Goal: Book appointment/travel/reservation

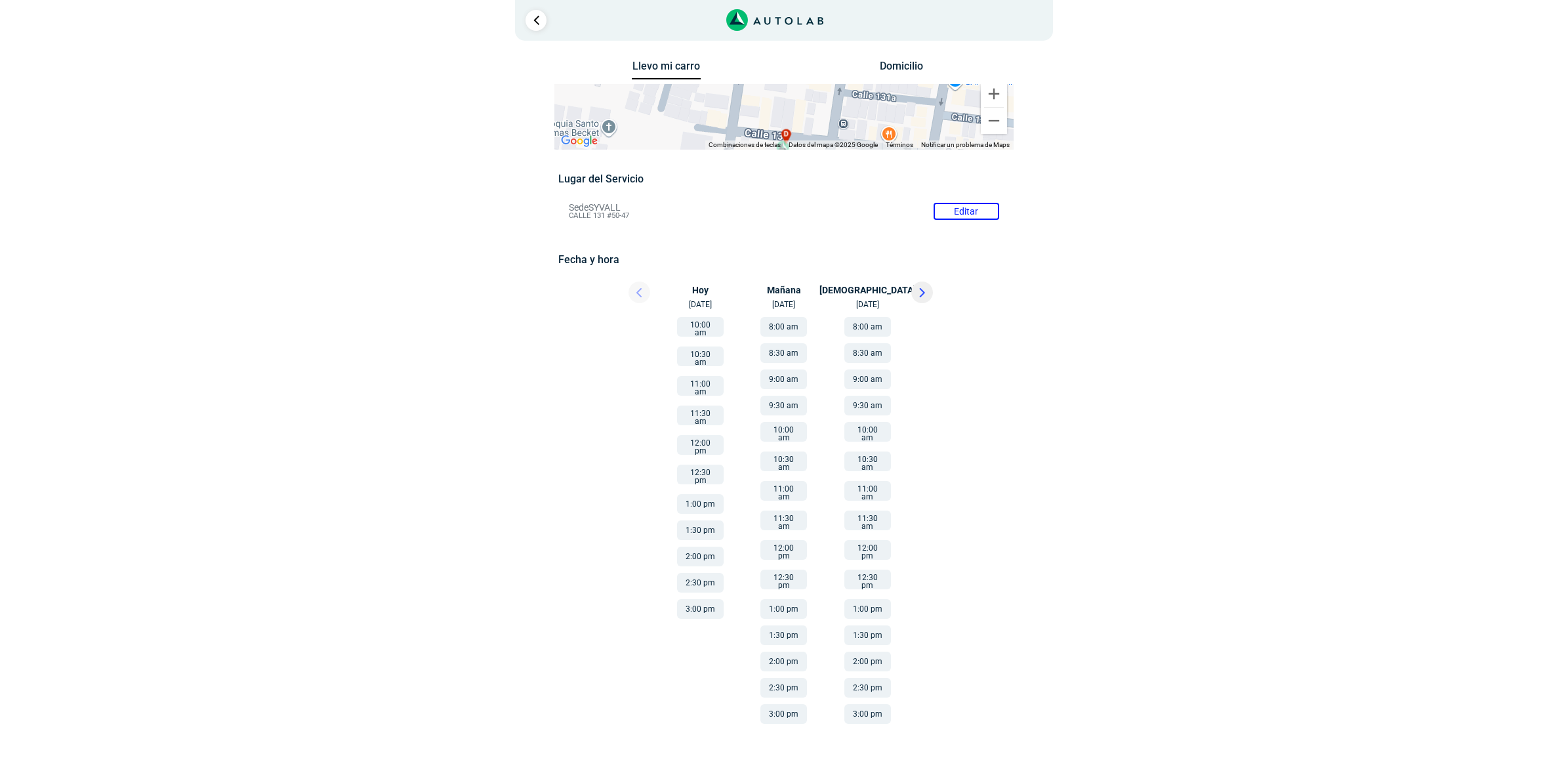
click at [921, 289] on icon at bounding box center [923, 292] width 4 height 8
click at [641, 288] on icon at bounding box center [638, 292] width 5 height 9
click at [536, 20] on link "Ir al paso anterior" at bounding box center [536, 20] width 21 height 21
click at [535, 11] on link "Ir al paso anterior" at bounding box center [536, 20] width 21 height 21
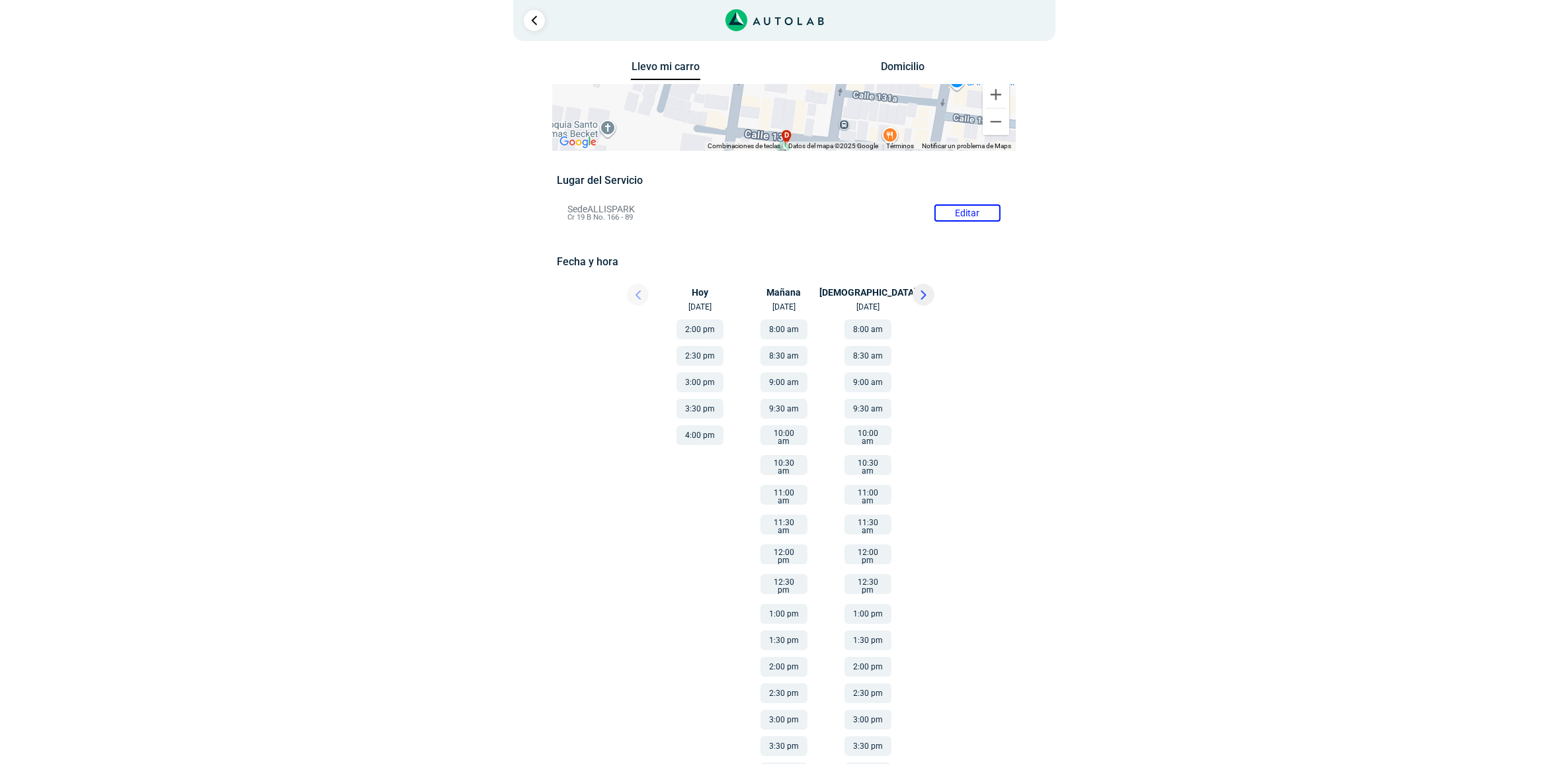
click at [524, 14] on div at bounding box center [534, 21] width 21 height 21
click at [527, 11] on link "Ir al paso anterior" at bounding box center [534, 21] width 21 height 21
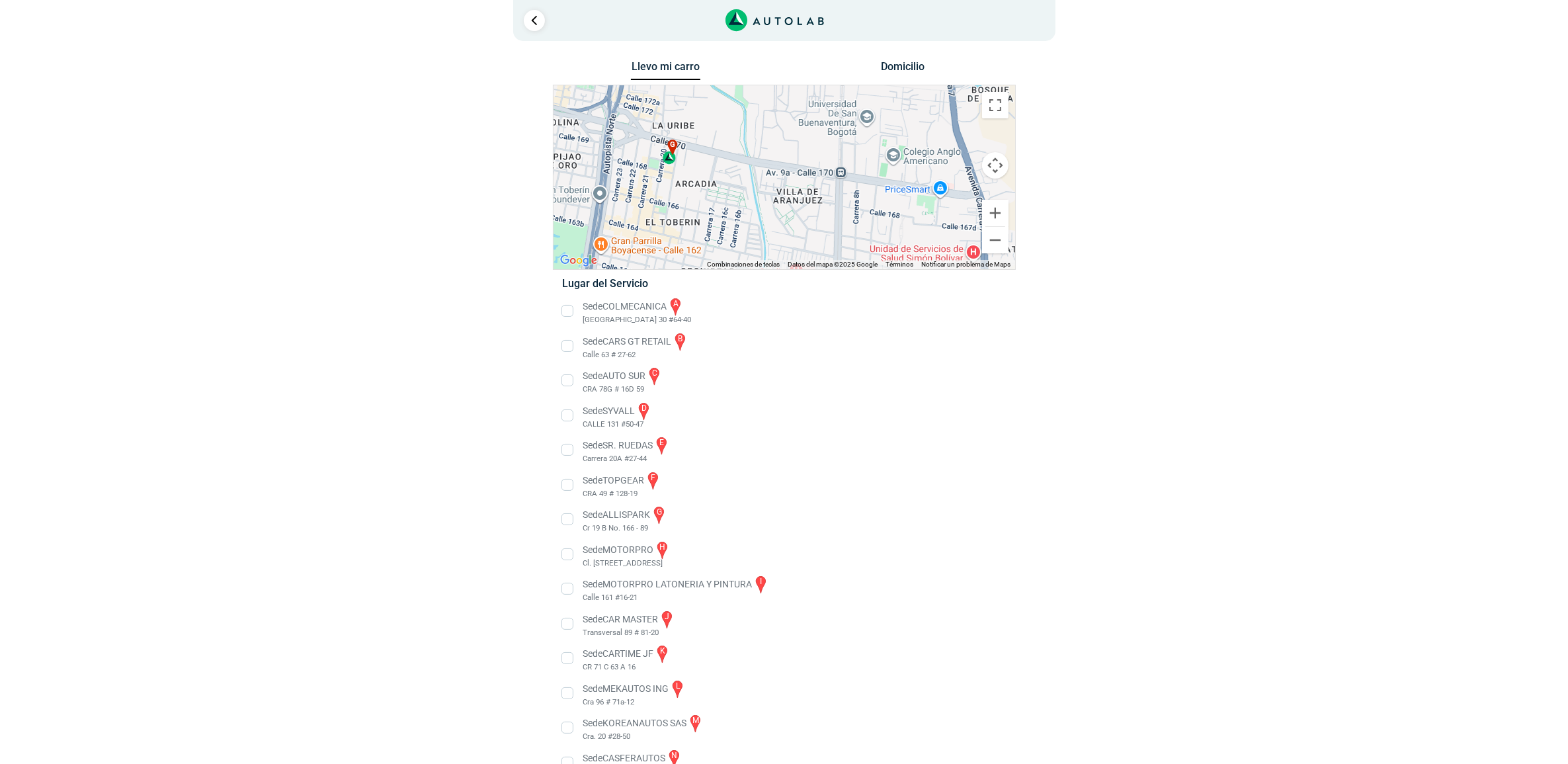
drag, startPoint x: 758, startPoint y: 126, endPoint x: 748, endPoint y: 212, distance: 86.6
click at [748, 212] on div "a b c d e f g" at bounding box center [784, 178] width 462 height 184
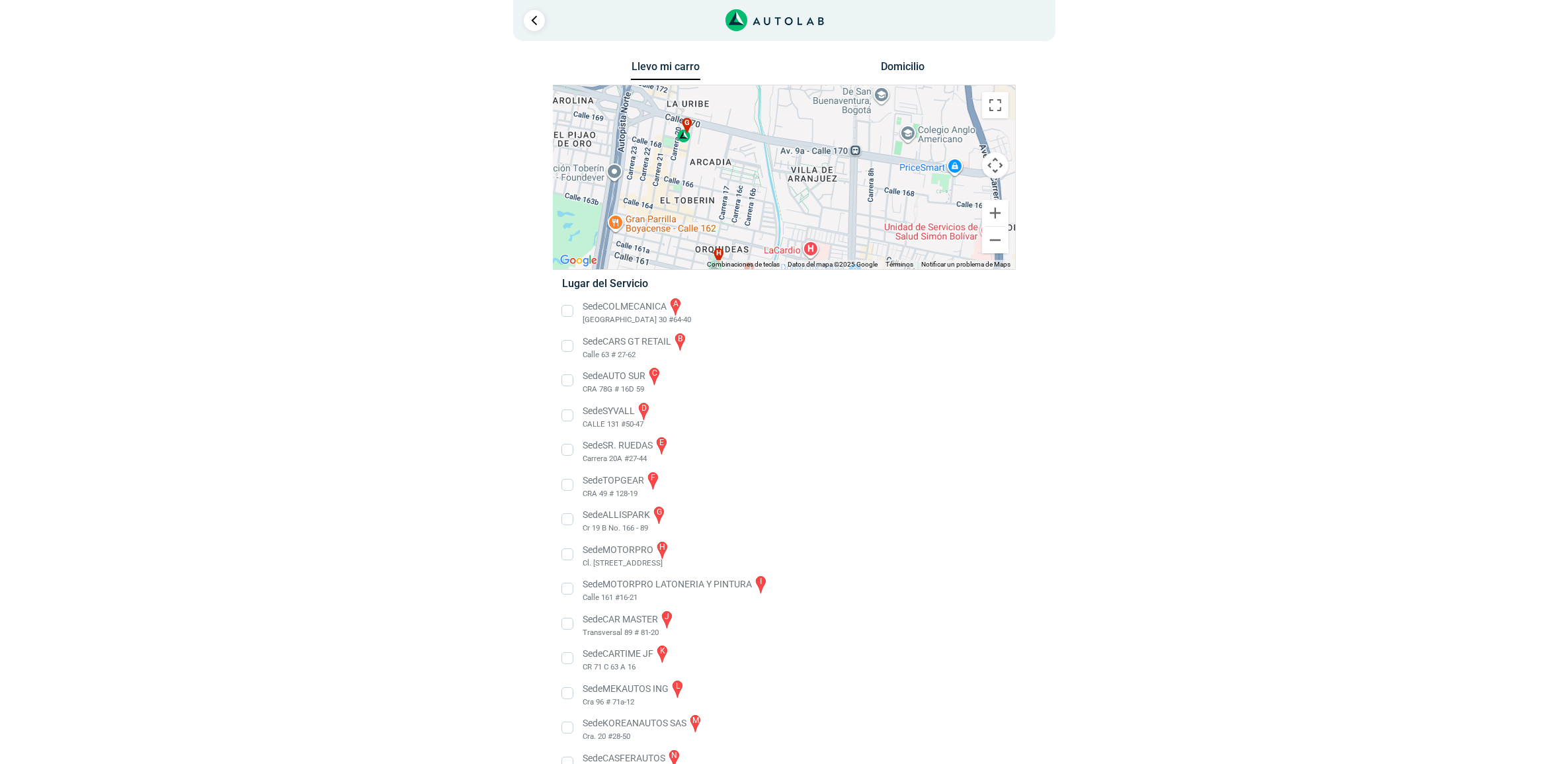
click at [723, 169] on div "a b c d e f g" at bounding box center [784, 178] width 462 height 184
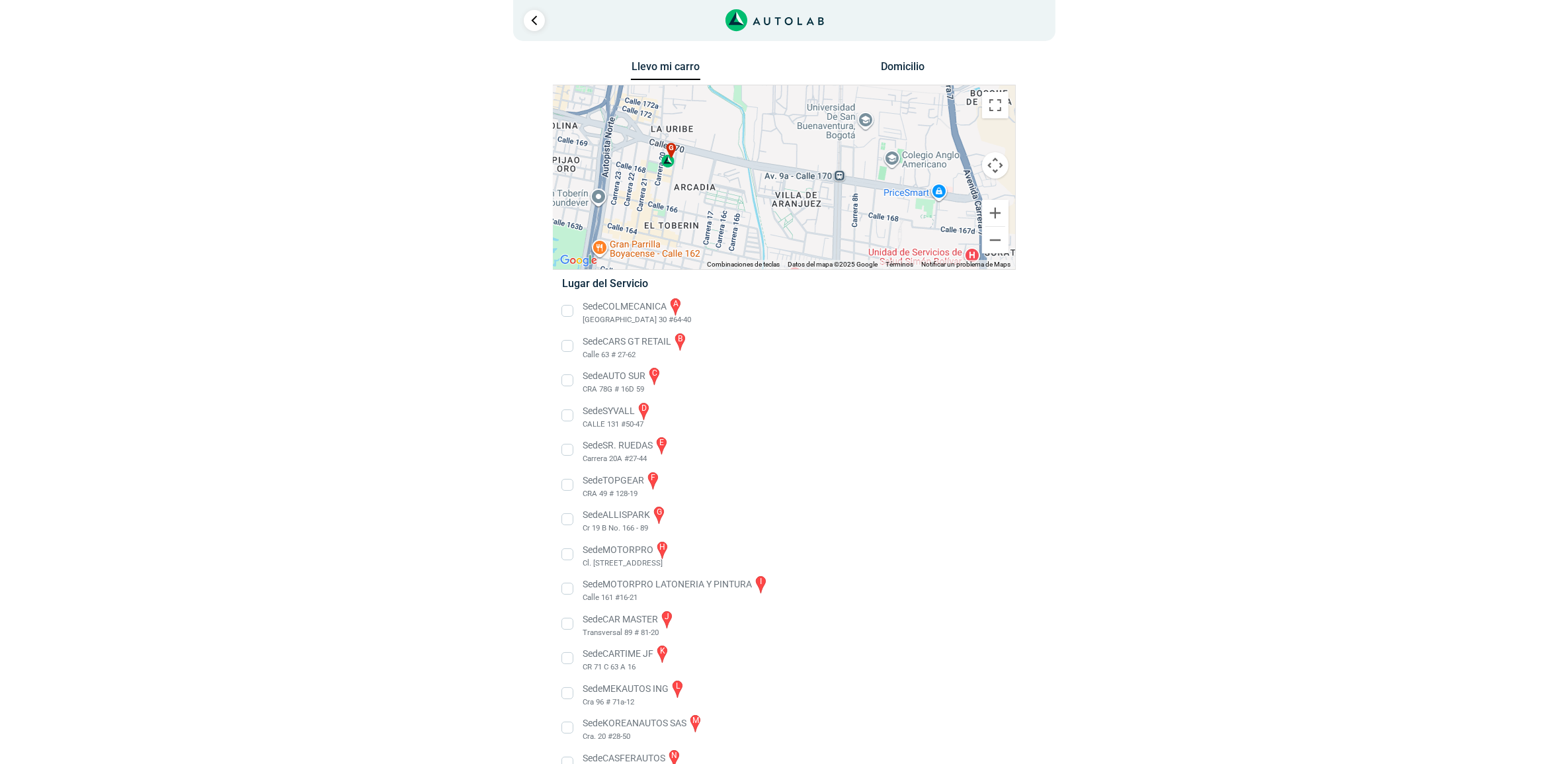
click at [665, 156] on div "g" at bounding box center [668, 155] width 15 height 25
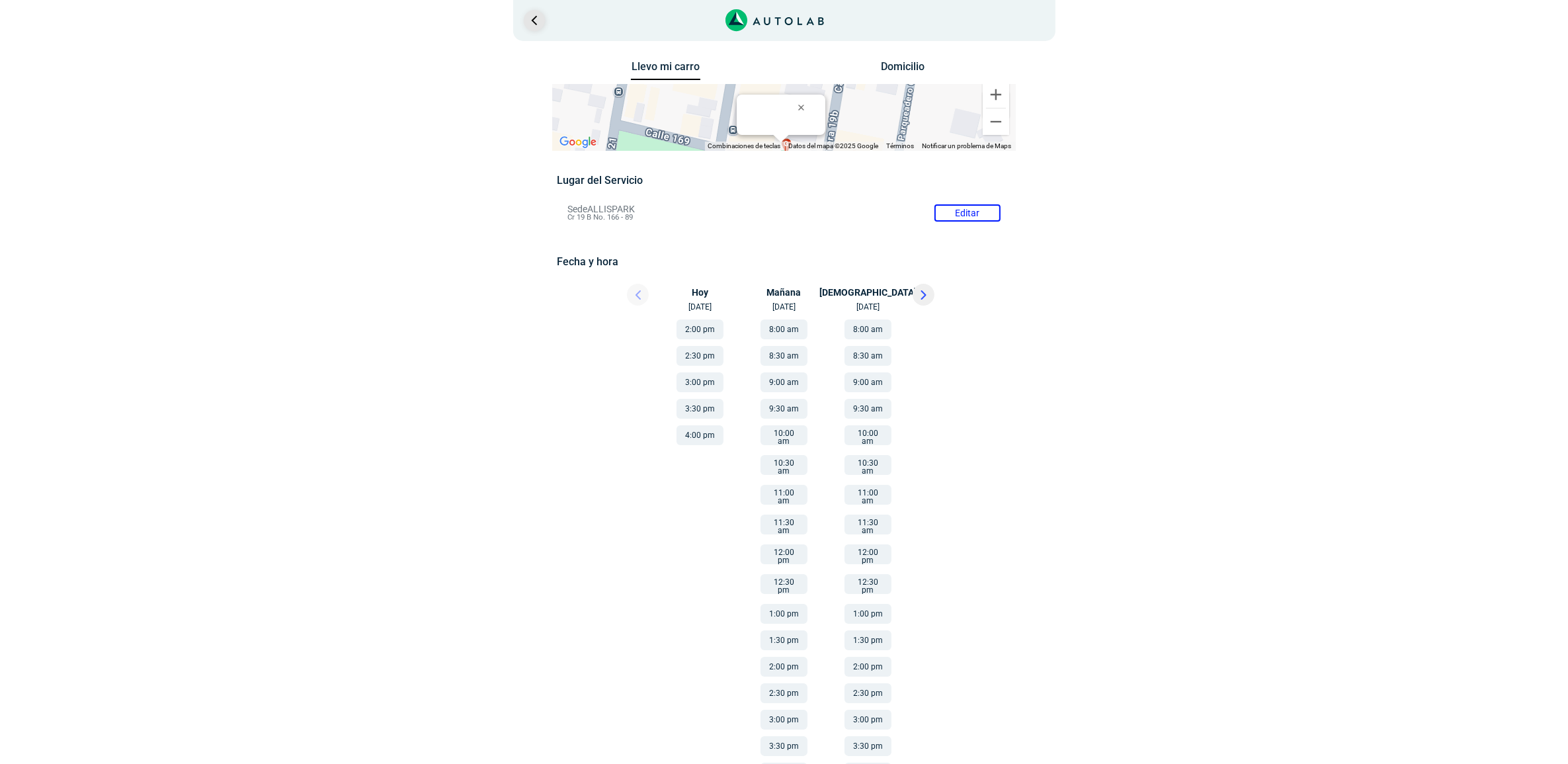
click at [536, 21] on link "Ir al paso anterior" at bounding box center [534, 21] width 21 height 21
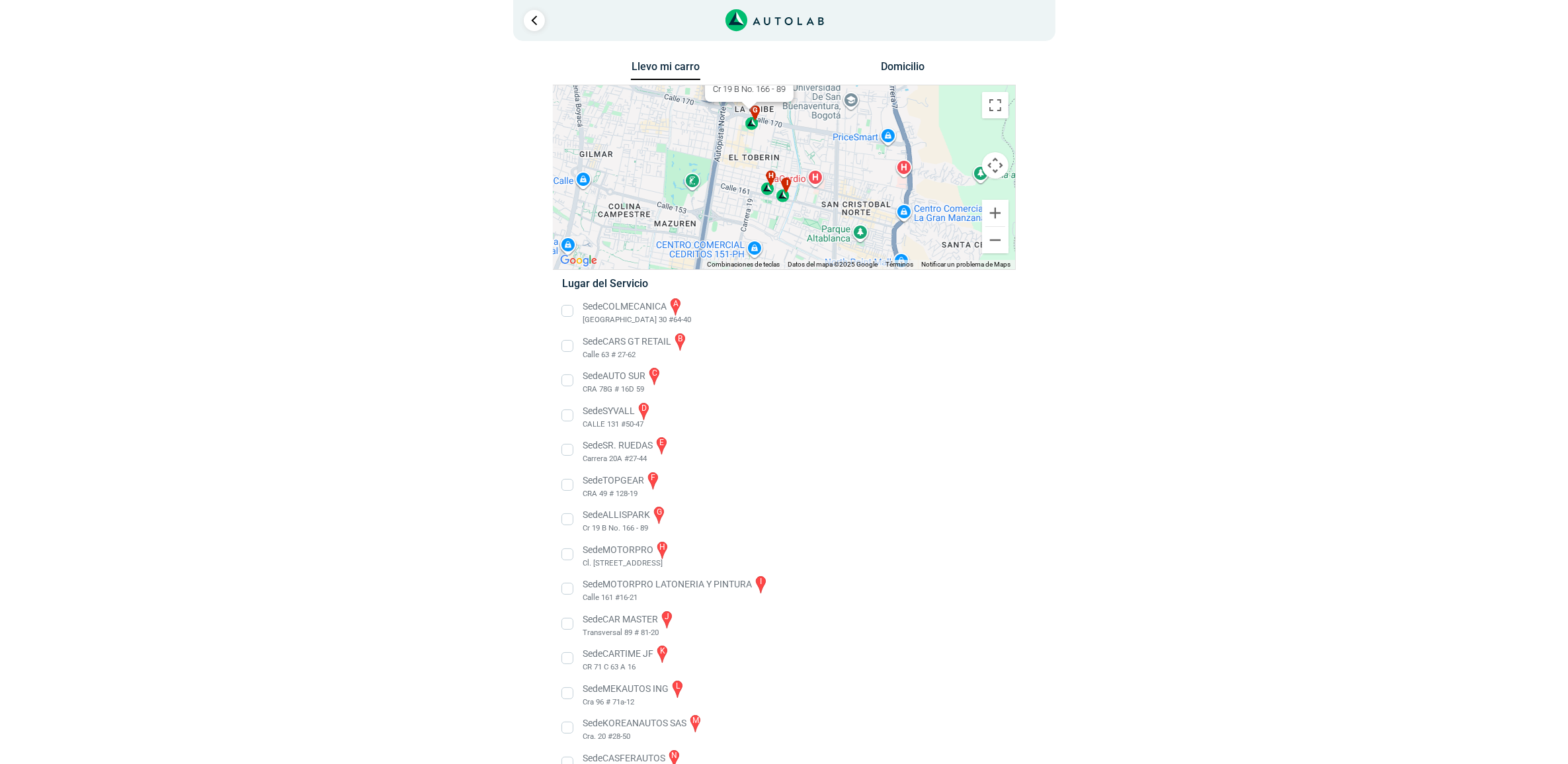
drag, startPoint x: 811, startPoint y: 166, endPoint x: 814, endPoint y: 266, distance: 100.0
click at [814, 266] on div "a b c d e f g" at bounding box center [784, 178] width 462 height 184
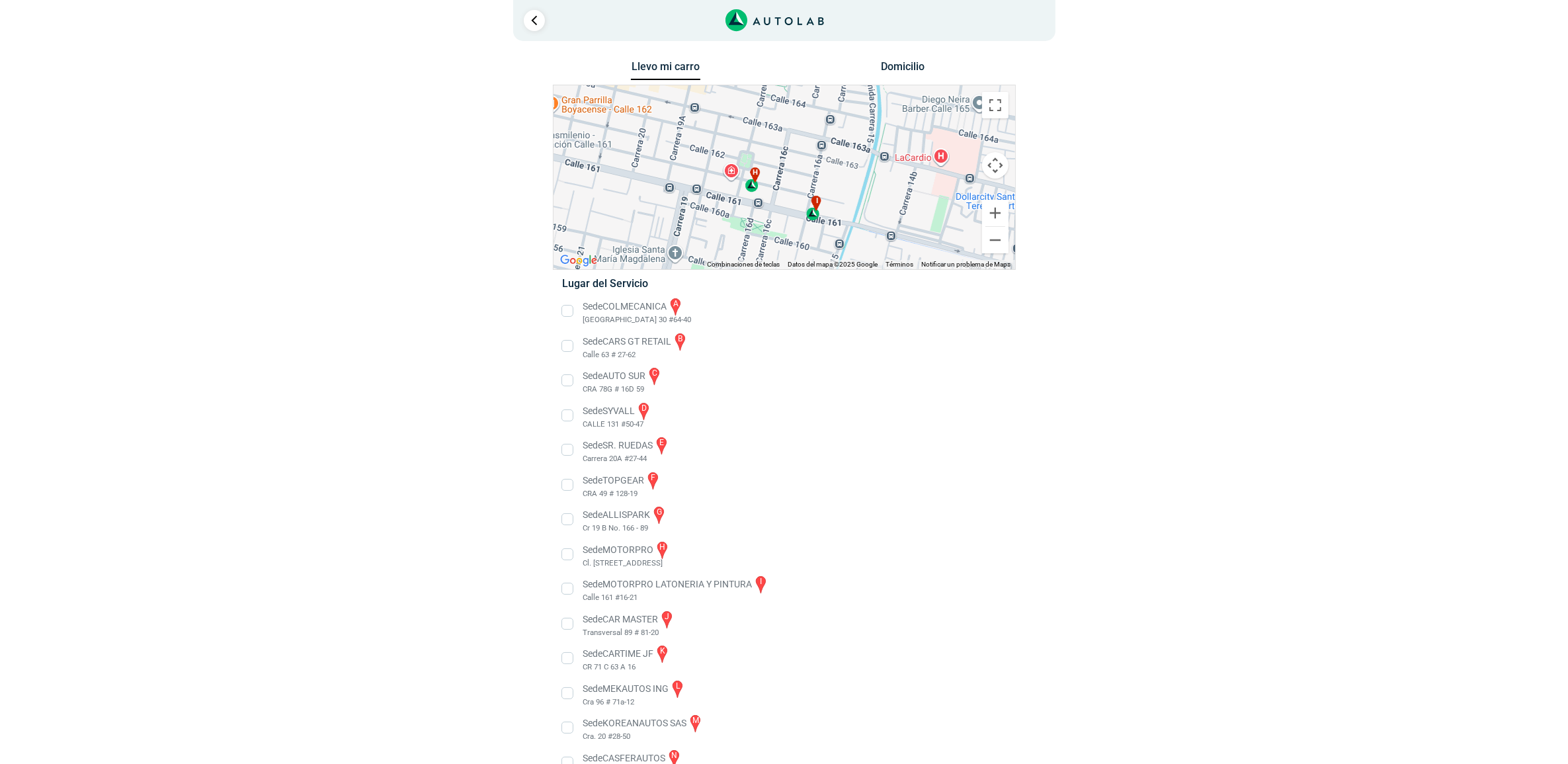
drag, startPoint x: 815, startPoint y: 203, endPoint x: 784, endPoint y: 114, distance: 94.2
click at [784, 114] on div "a b c d e f g" at bounding box center [784, 178] width 462 height 184
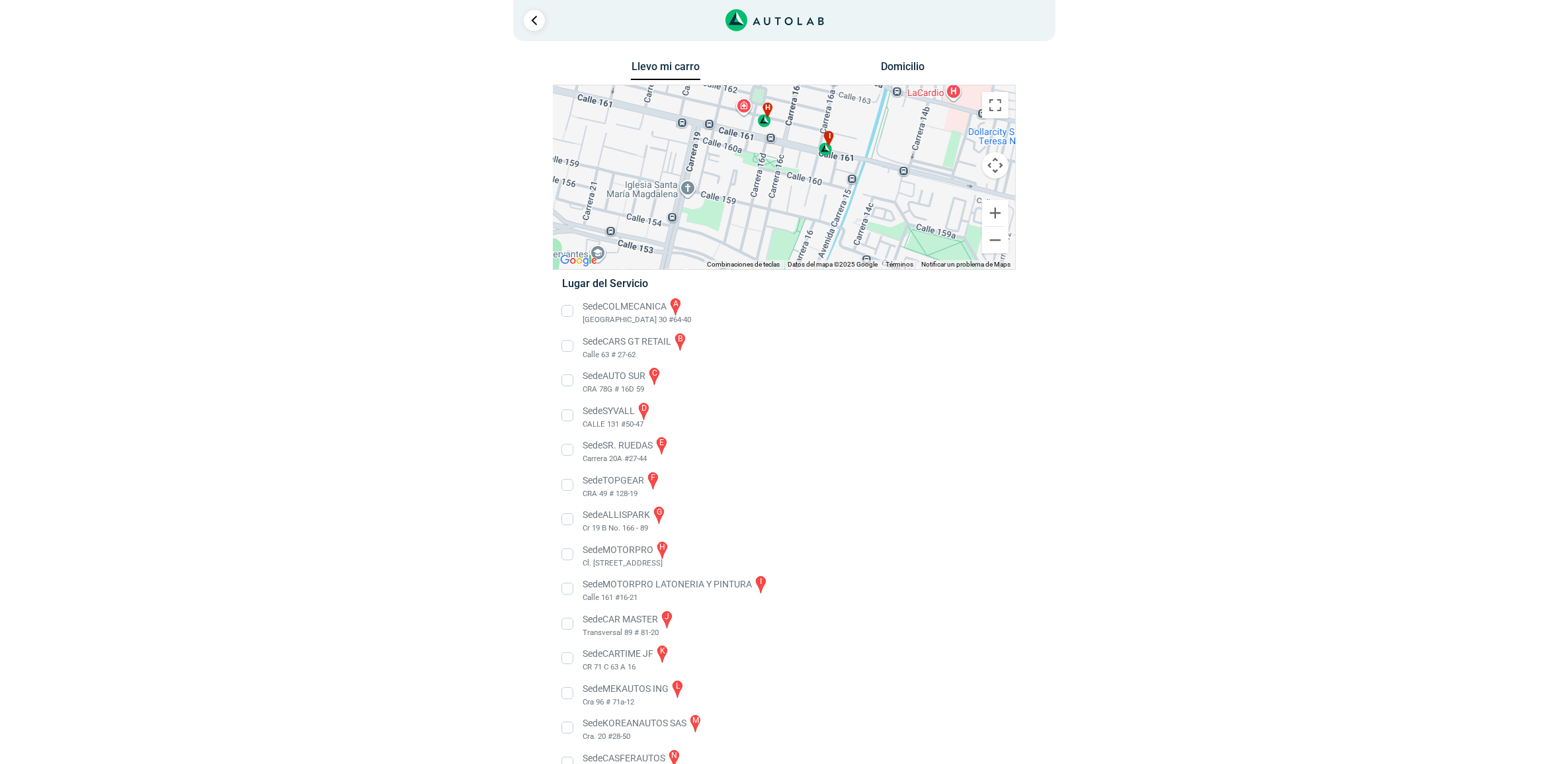
drag, startPoint x: 820, startPoint y: 218, endPoint x: 833, endPoint y: 152, distance: 67.3
click at [833, 152] on div "a b c d e f g" at bounding box center [784, 178] width 462 height 184
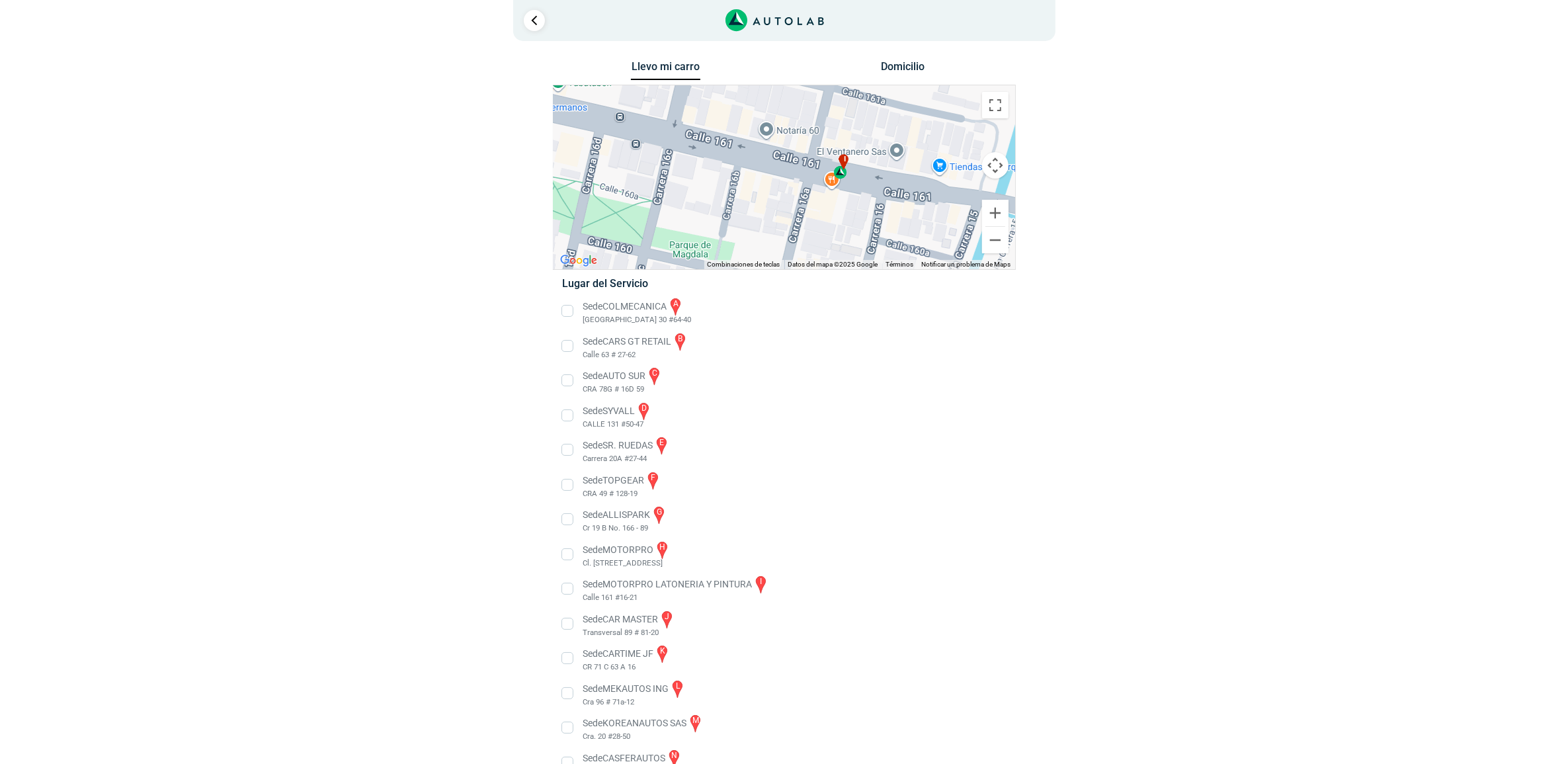
click at [845, 178] on div "i" at bounding box center [840, 166] width 15 height 25
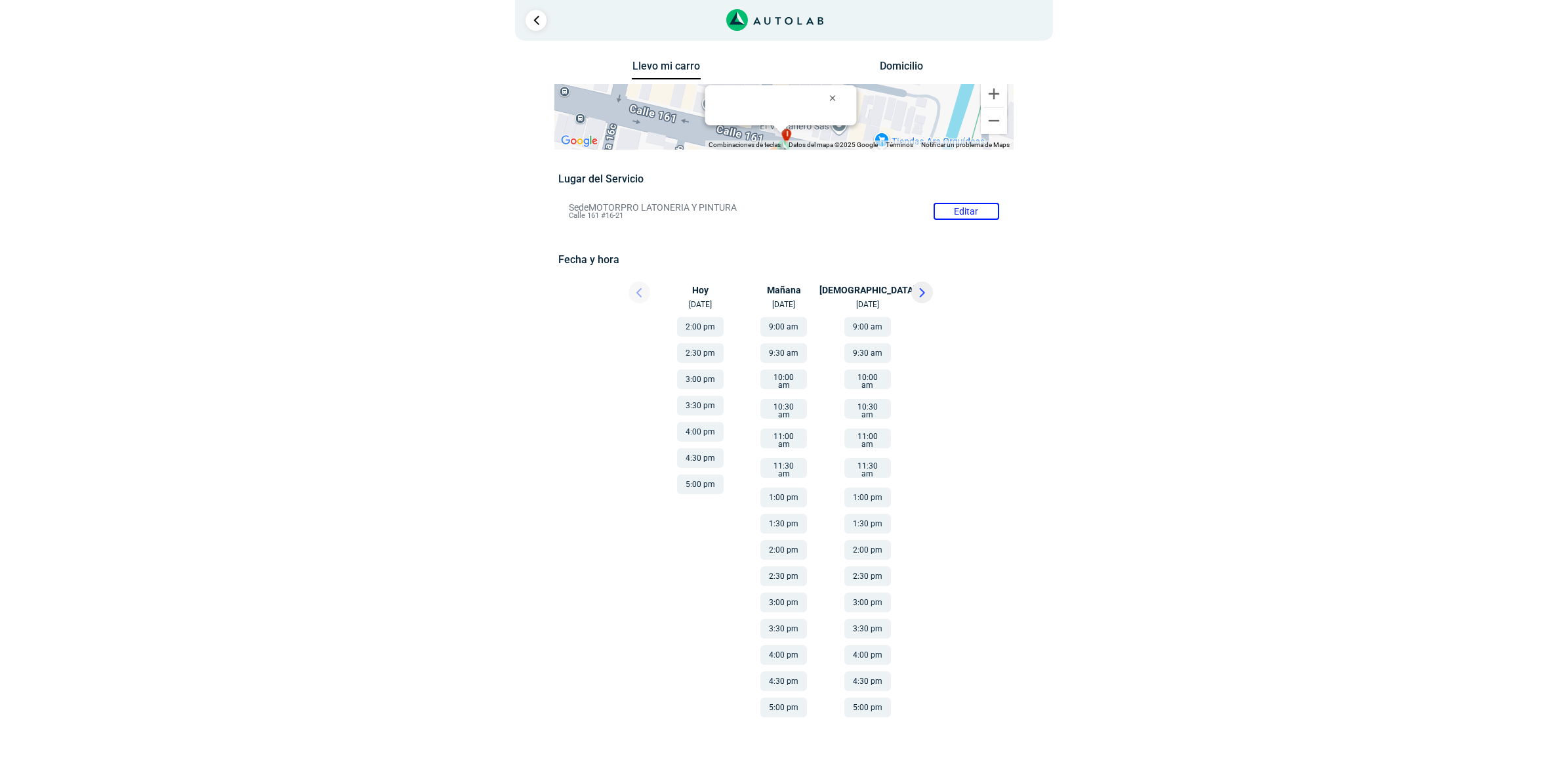
click at [782, 698] on button "5:00 pm" at bounding box center [784, 707] width 46 height 20
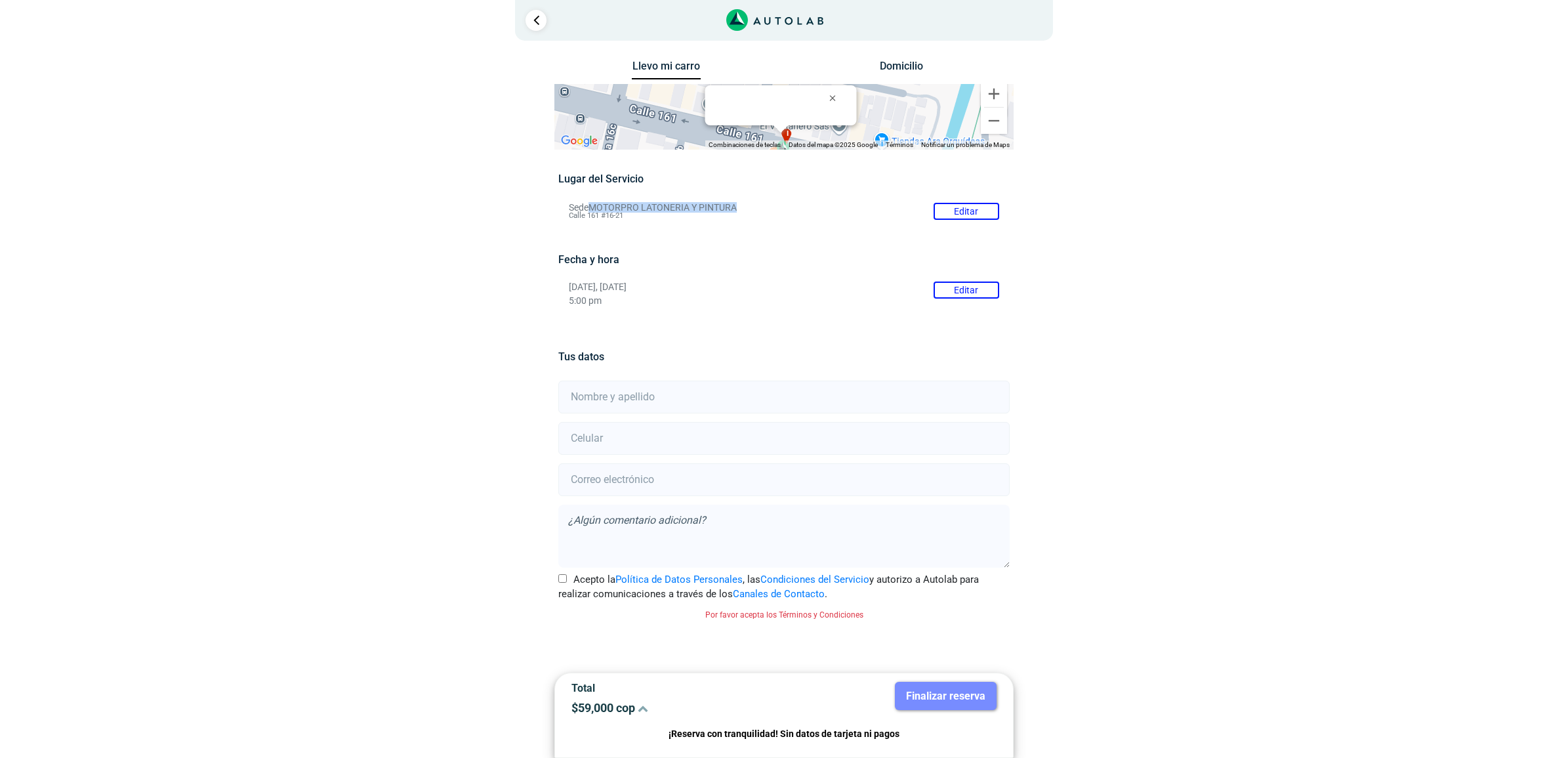
drag, startPoint x: 592, startPoint y: 204, endPoint x: 740, endPoint y: 205, distance: 148.0
click at [740, 205] on li "Sede MOTORPRO LATONERIA Y PINTURA Editar Calle 161 #16-21" at bounding box center [784, 211] width 449 height 21
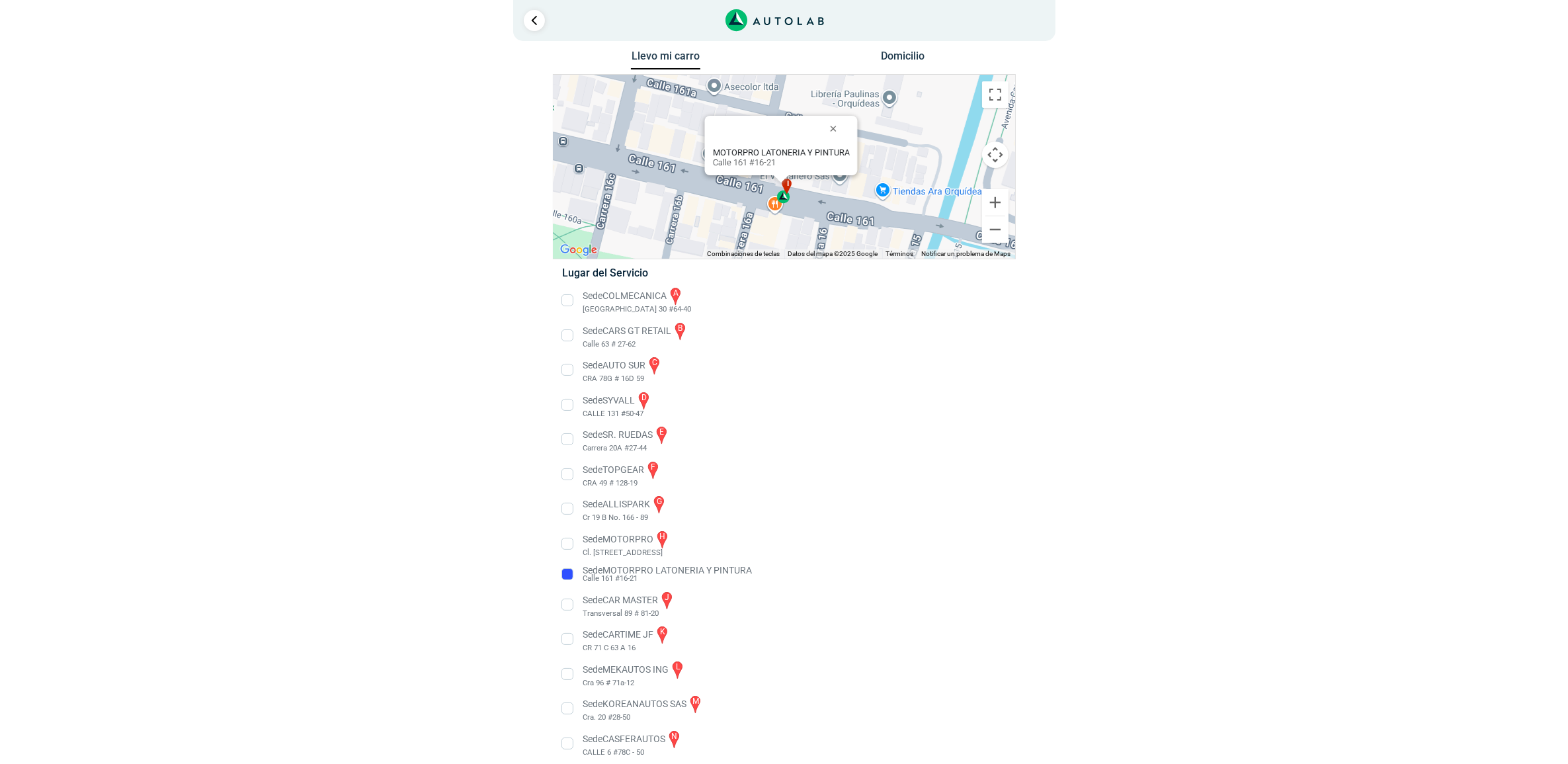
scroll to position [22, 0]
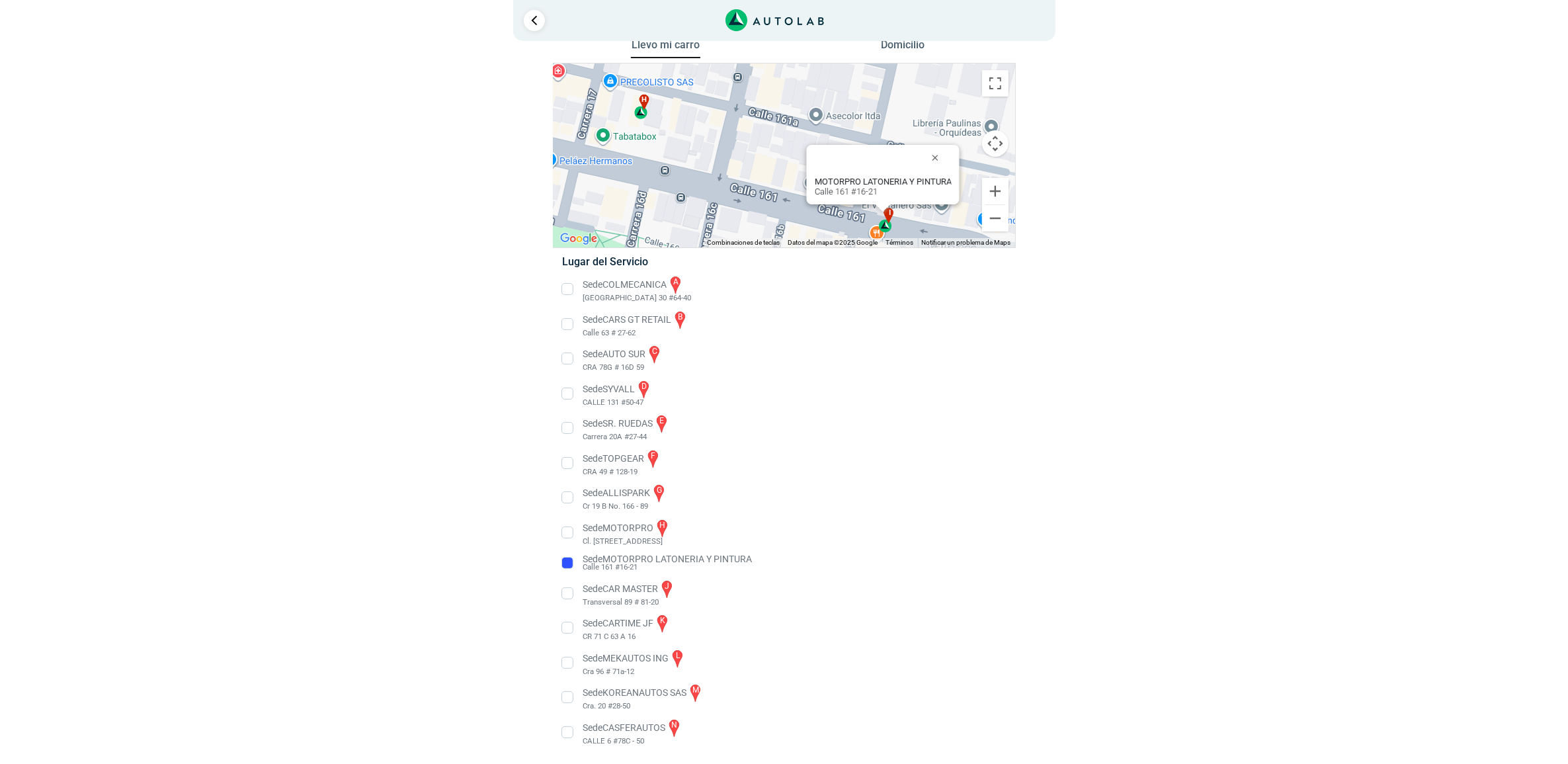
drag, startPoint x: 689, startPoint y: 157, endPoint x: 814, endPoint y: 206, distance: 134.3
click at [814, 206] on div "a b c d e f g" at bounding box center [784, 156] width 462 height 184
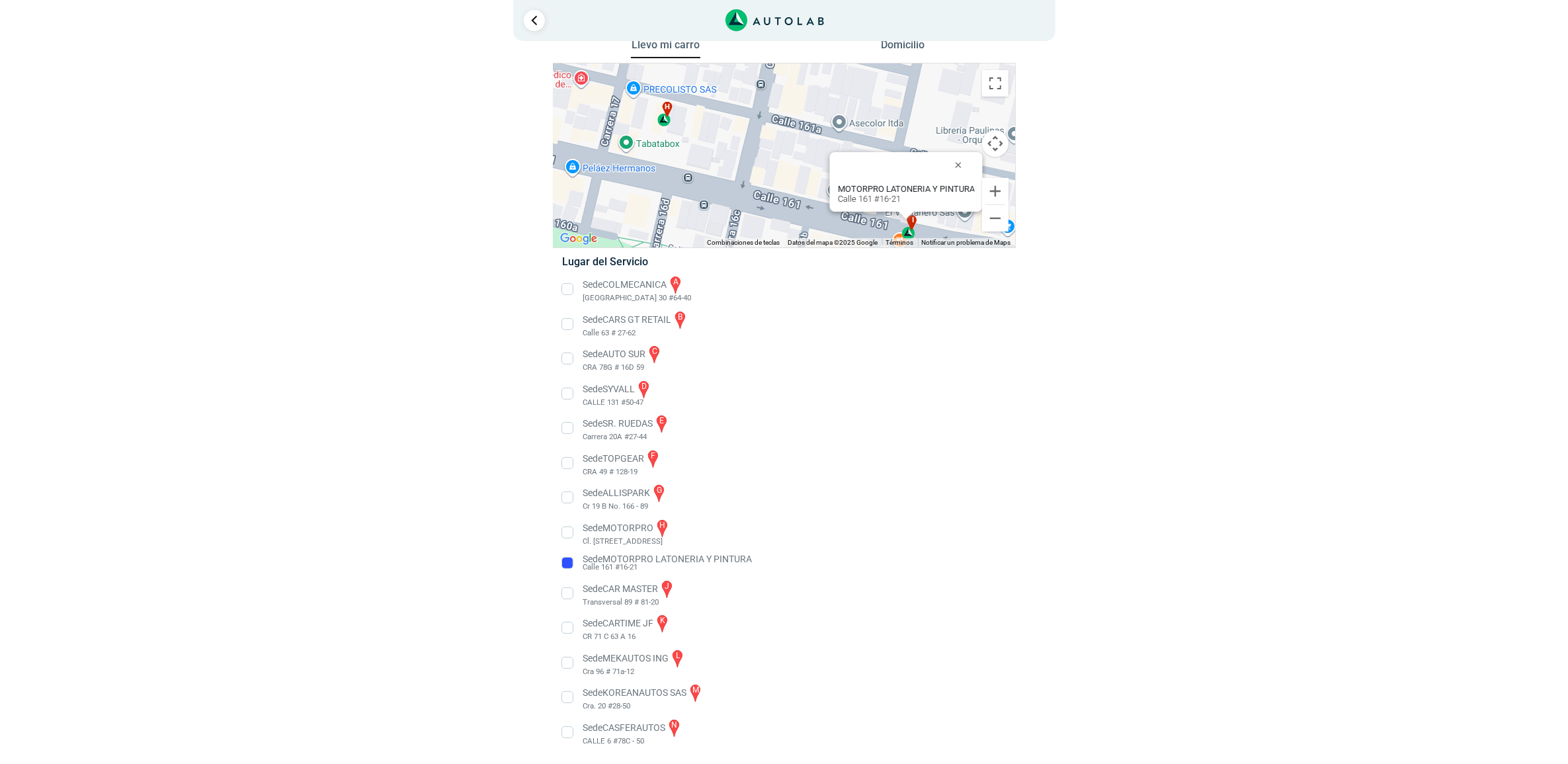
click at [662, 120] on div "h" at bounding box center [665, 114] width 15 height 25
